Goal: Complete application form

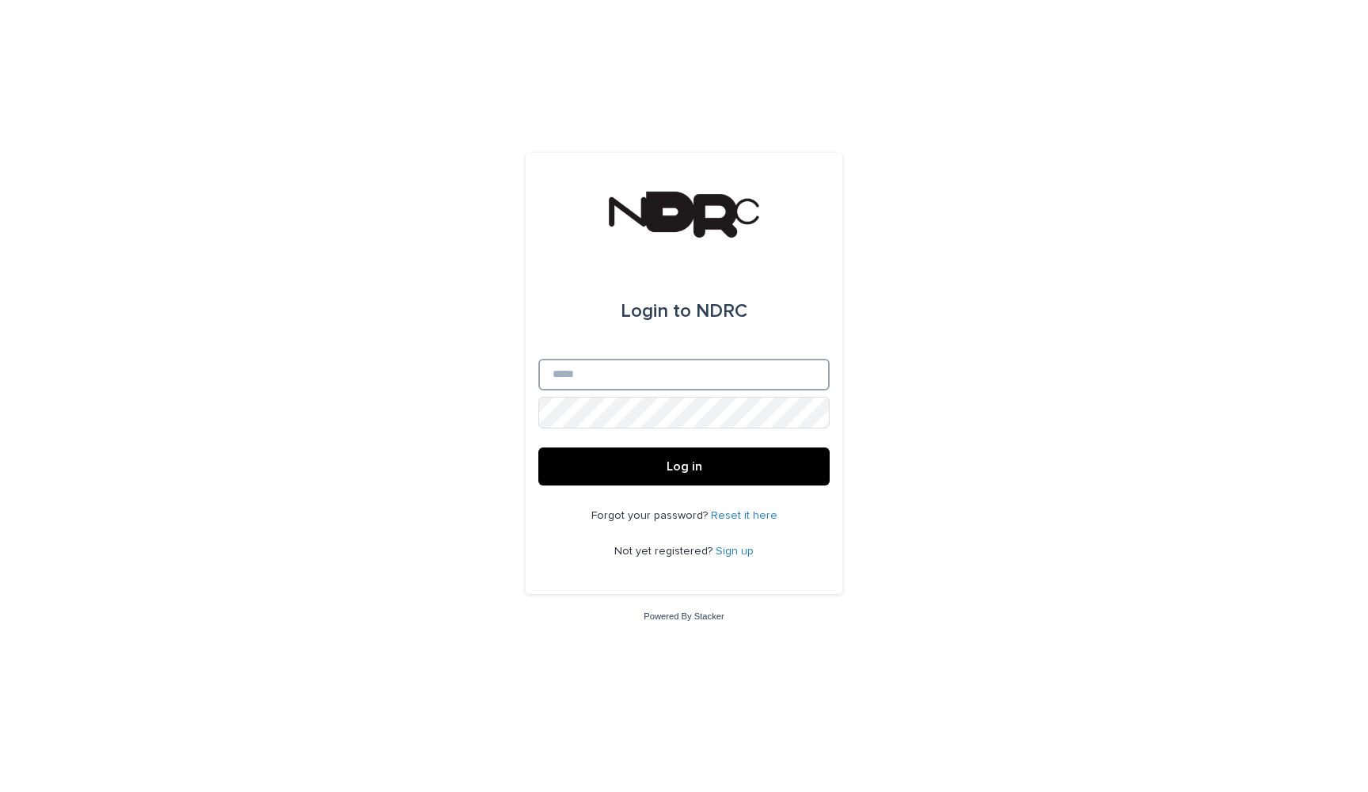
type input "**********"
click at [684, 467] on button "Log in" at bounding box center [683, 466] width 291 height 38
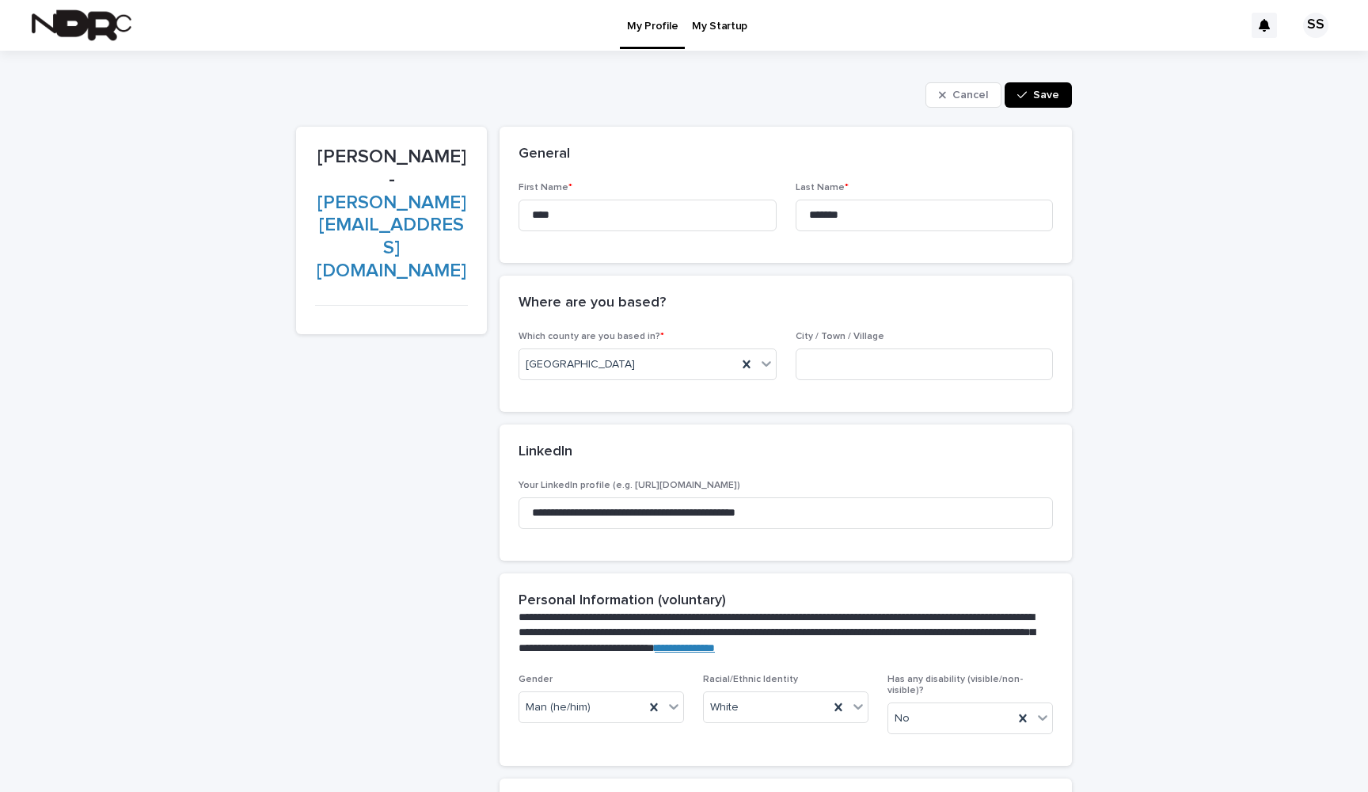
click at [712, 31] on p "My Startup" at bounding box center [719, 16] width 55 height 33
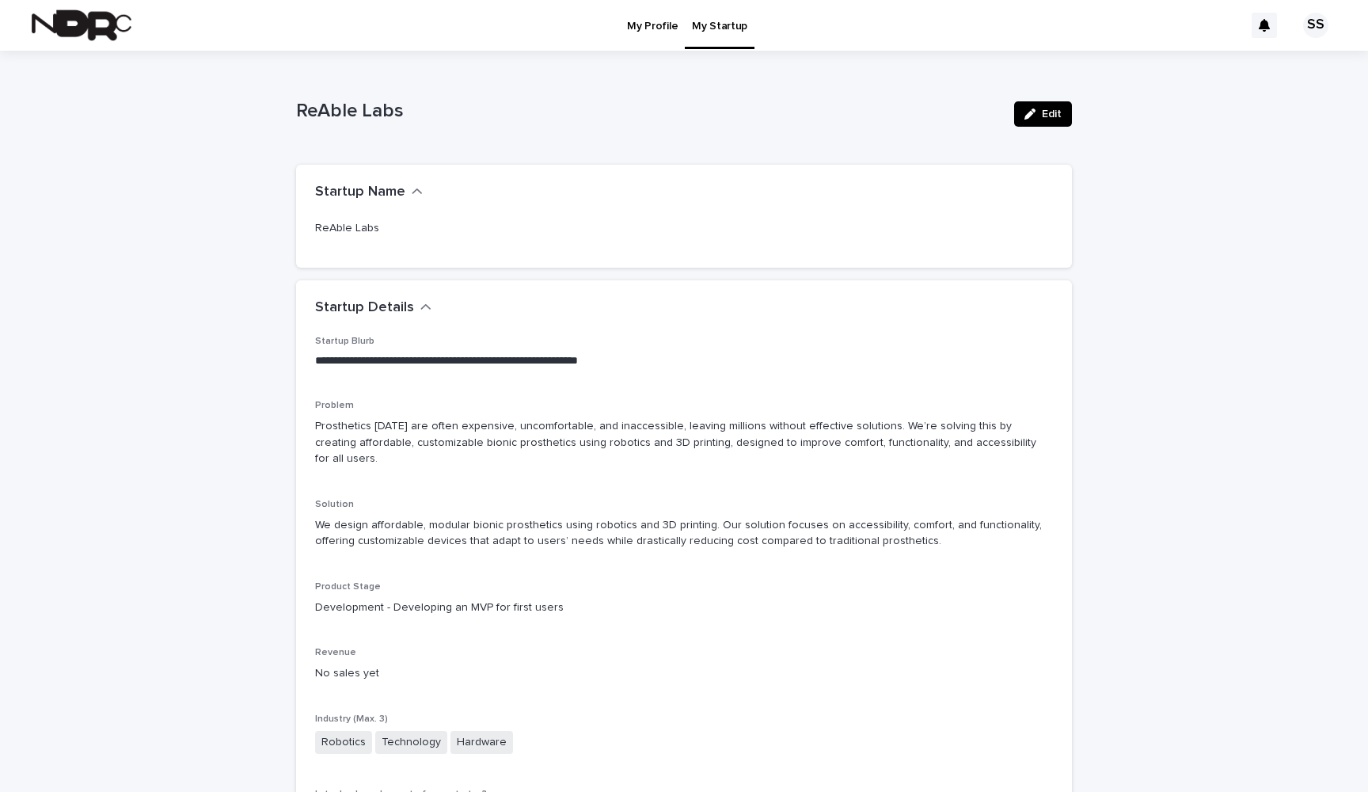
click at [1060, 114] on span "Edit" at bounding box center [1052, 113] width 20 height 11
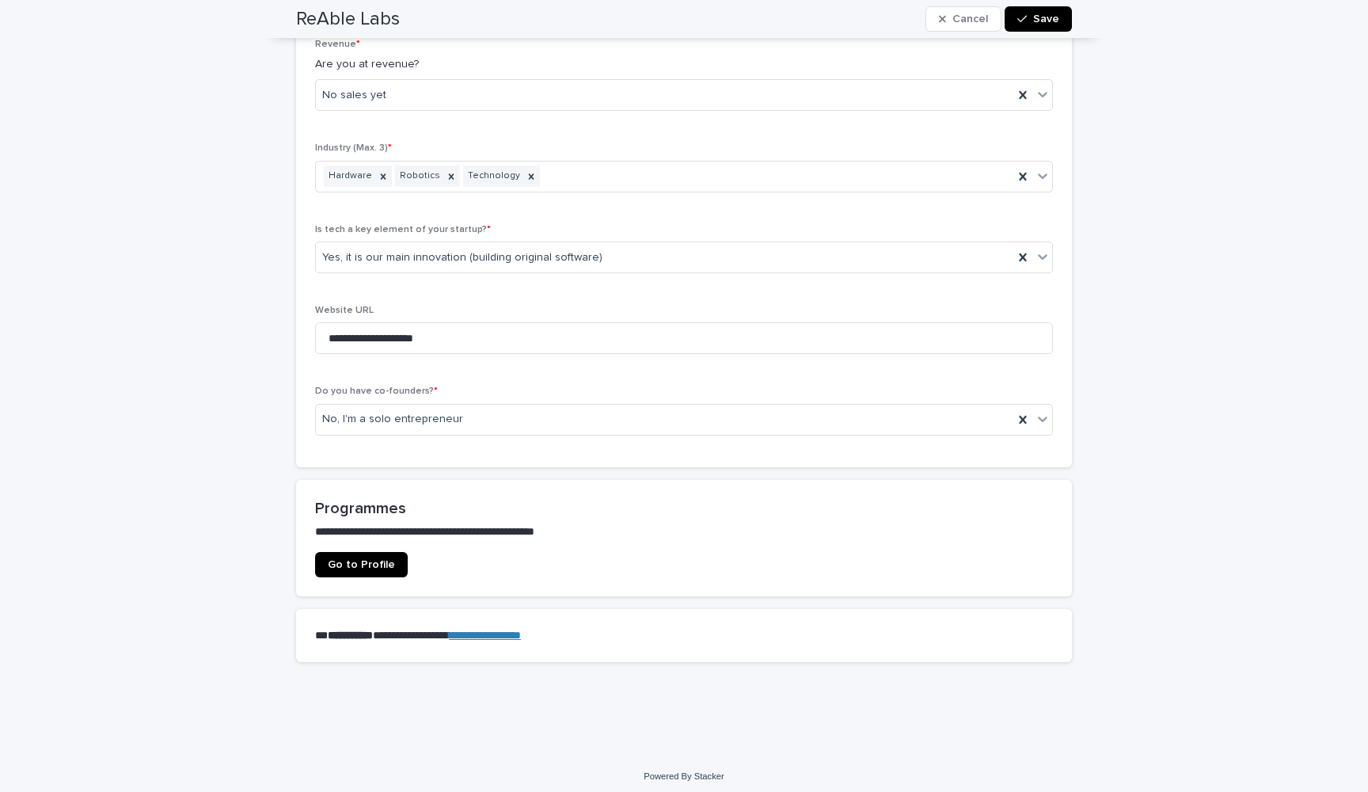
scroll to position [741, 0]
click at [346, 565] on link "Go to Profile" at bounding box center [361, 565] width 93 height 25
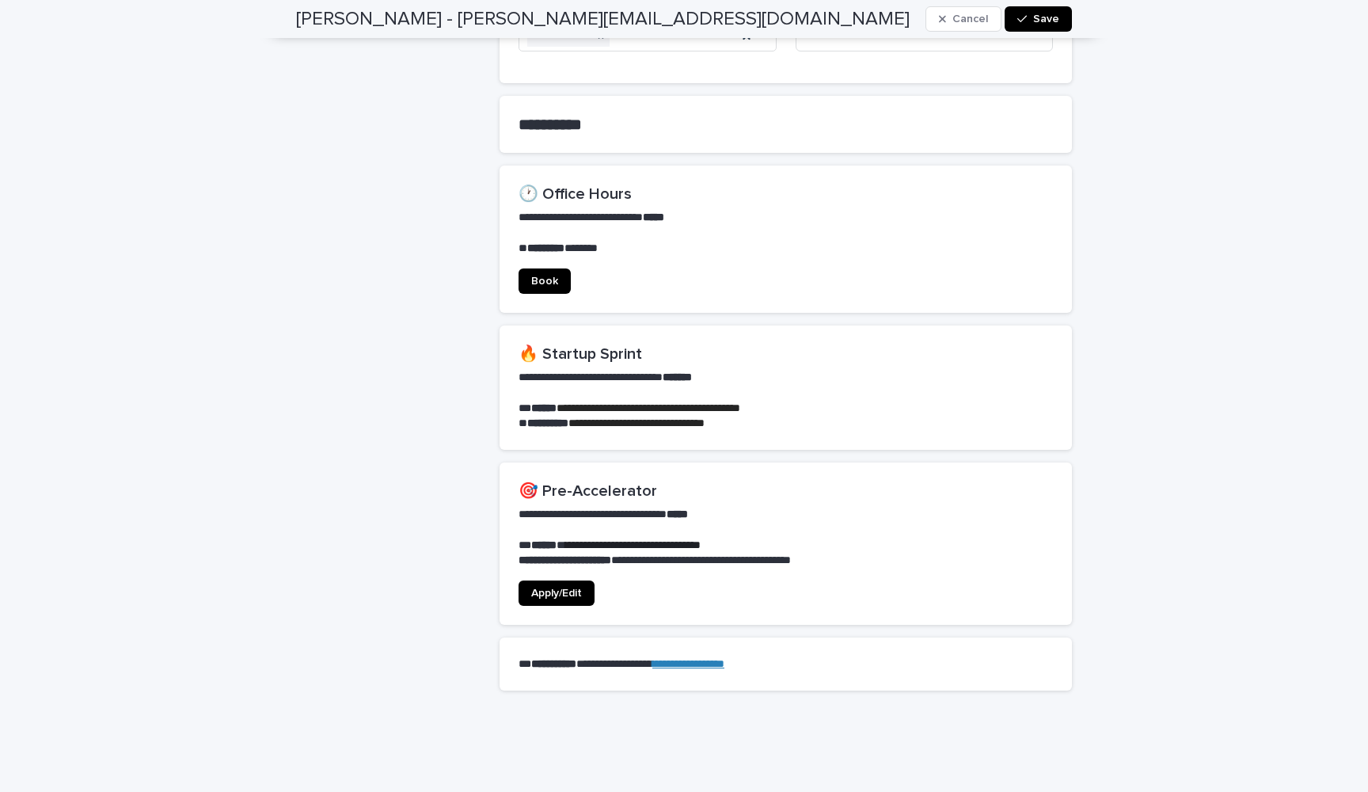
scroll to position [979, 0]
click at [569, 588] on span "Apply/Edit" at bounding box center [556, 593] width 51 height 11
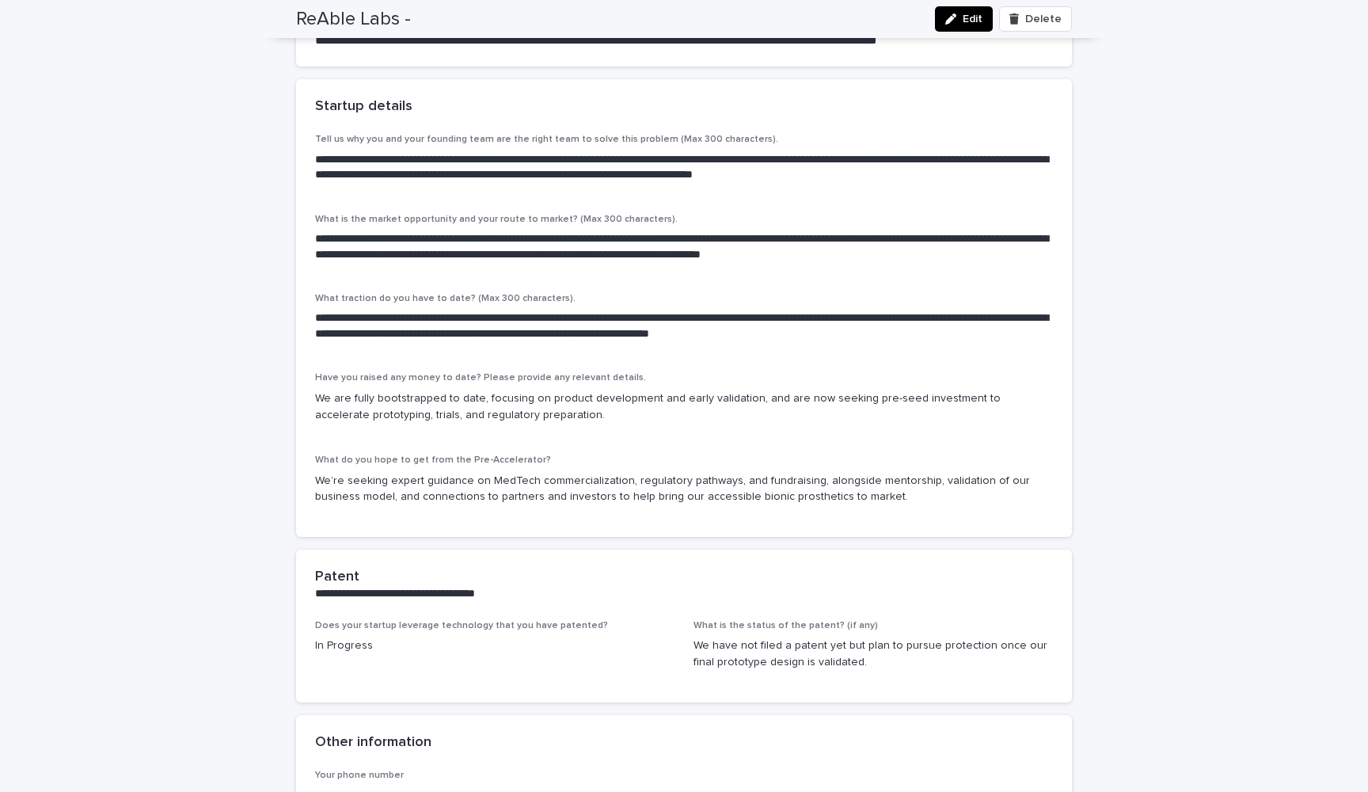
scroll to position [306, 0]
click at [978, 17] on span "Edit" at bounding box center [973, 18] width 20 height 11
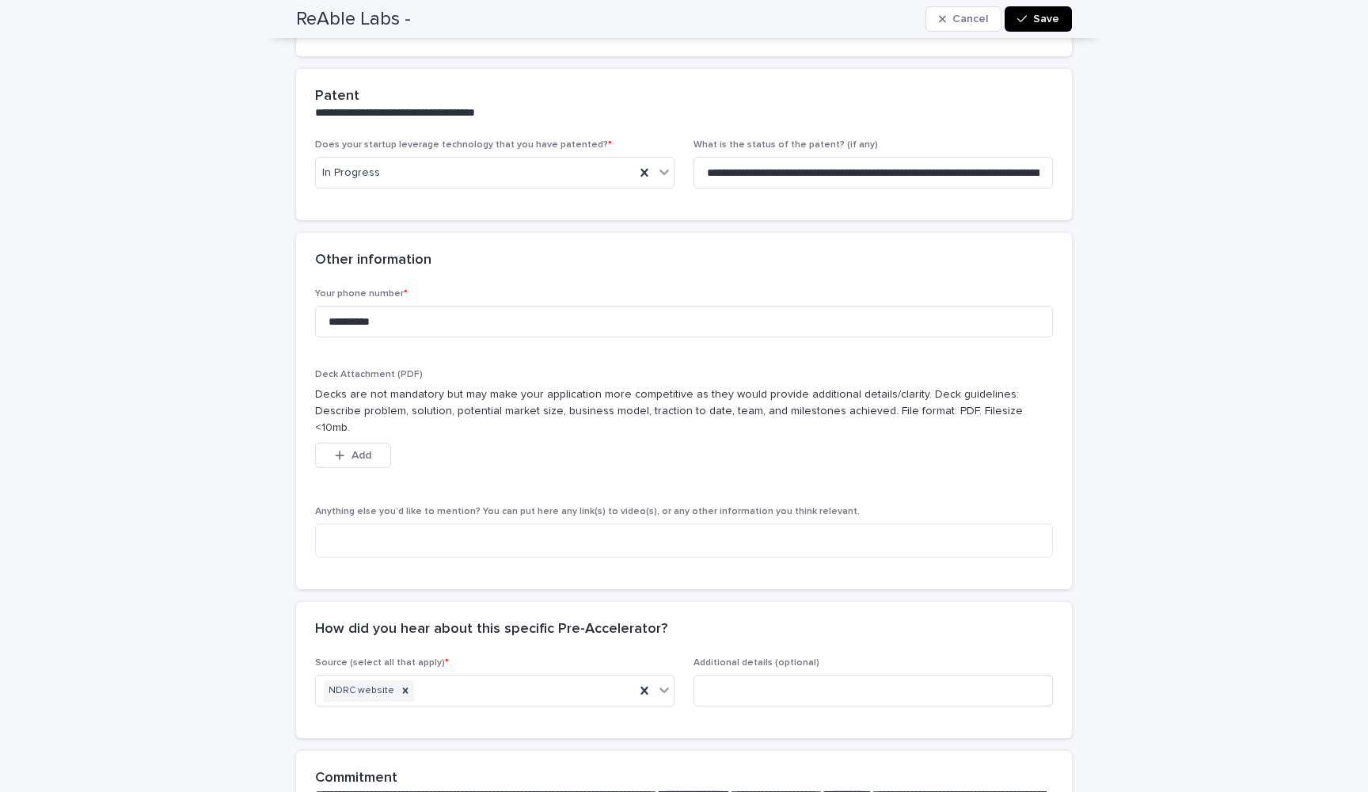
scroll to position [861, 0]
